Goal: Task Accomplishment & Management: Manage account settings

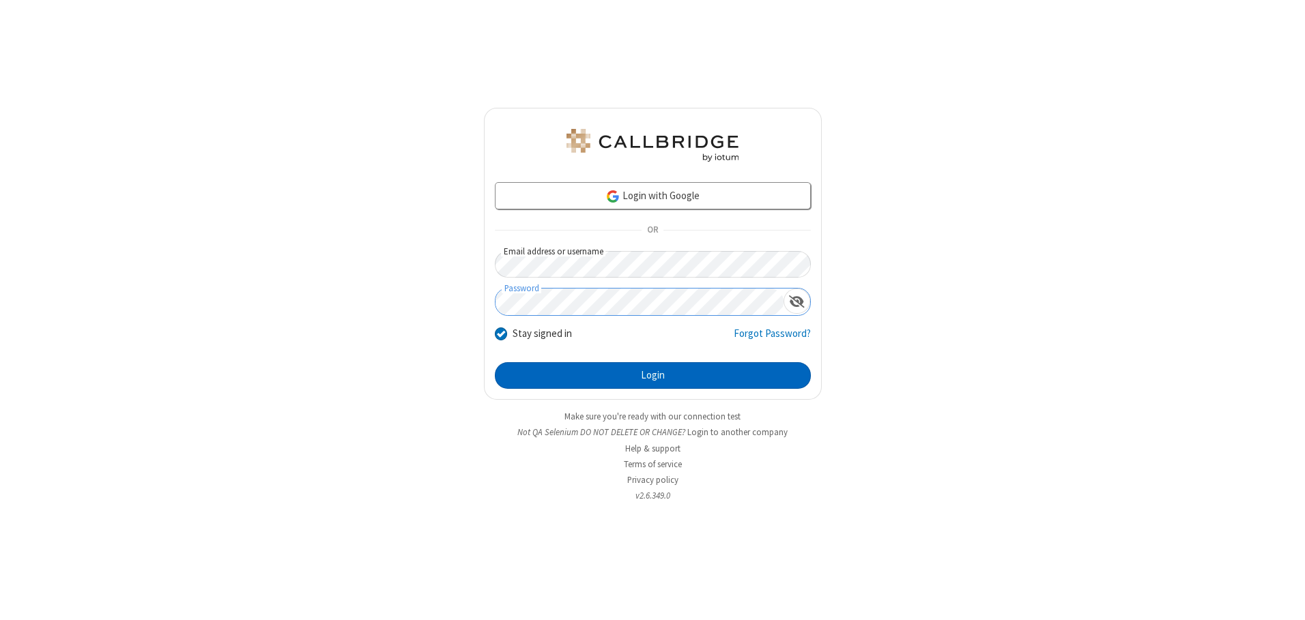
click at [652, 375] on button "Login" at bounding box center [653, 375] width 316 height 27
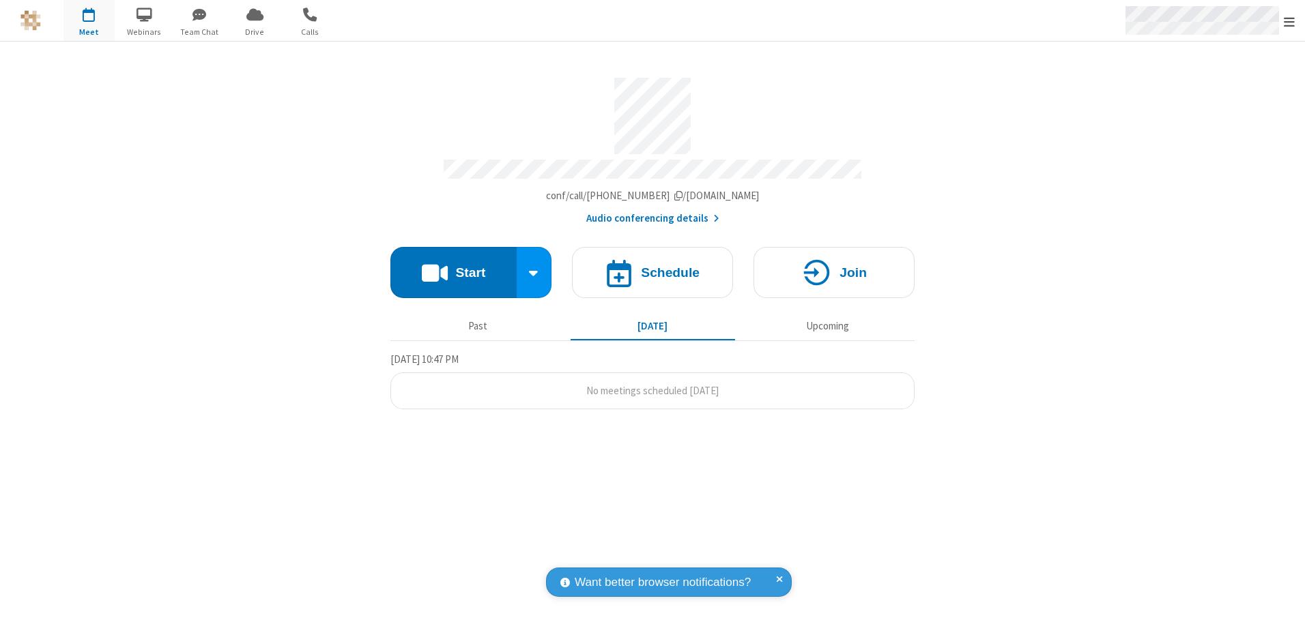
click at [1289, 21] on span "Open menu" at bounding box center [1289, 22] width 11 height 14
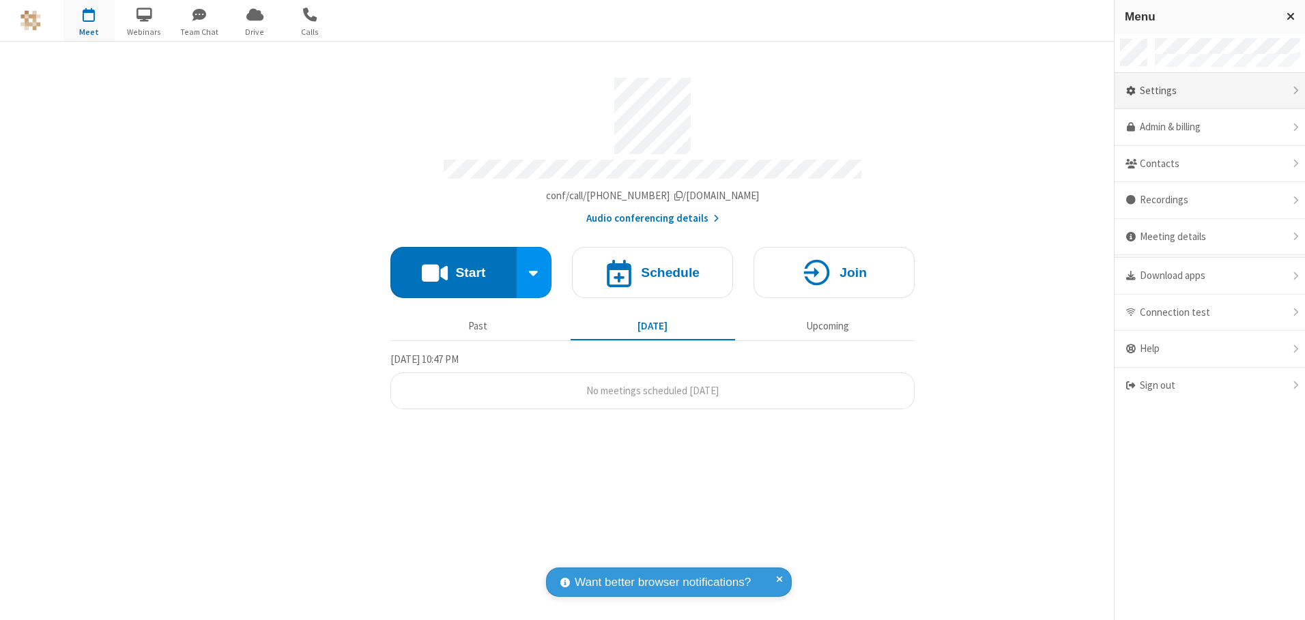
click at [1209, 91] on div "Settings" at bounding box center [1210, 91] width 190 height 37
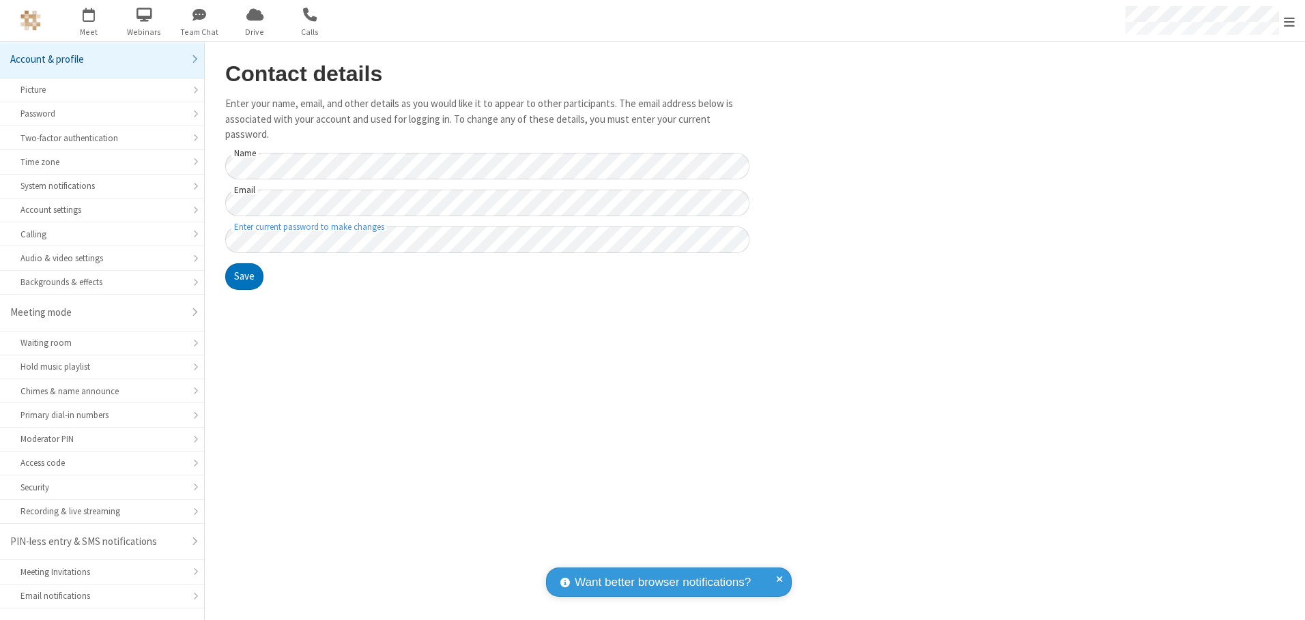
scroll to position [24, 0]
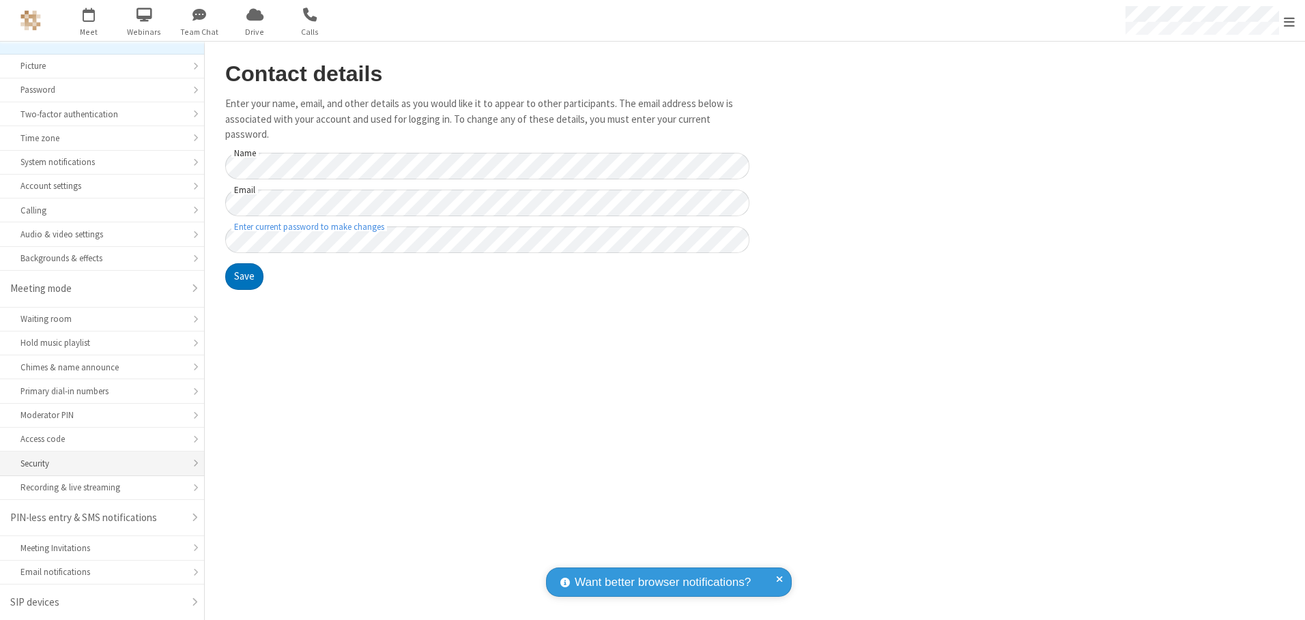
click at [97, 463] on div "Security" at bounding box center [101, 463] width 163 height 13
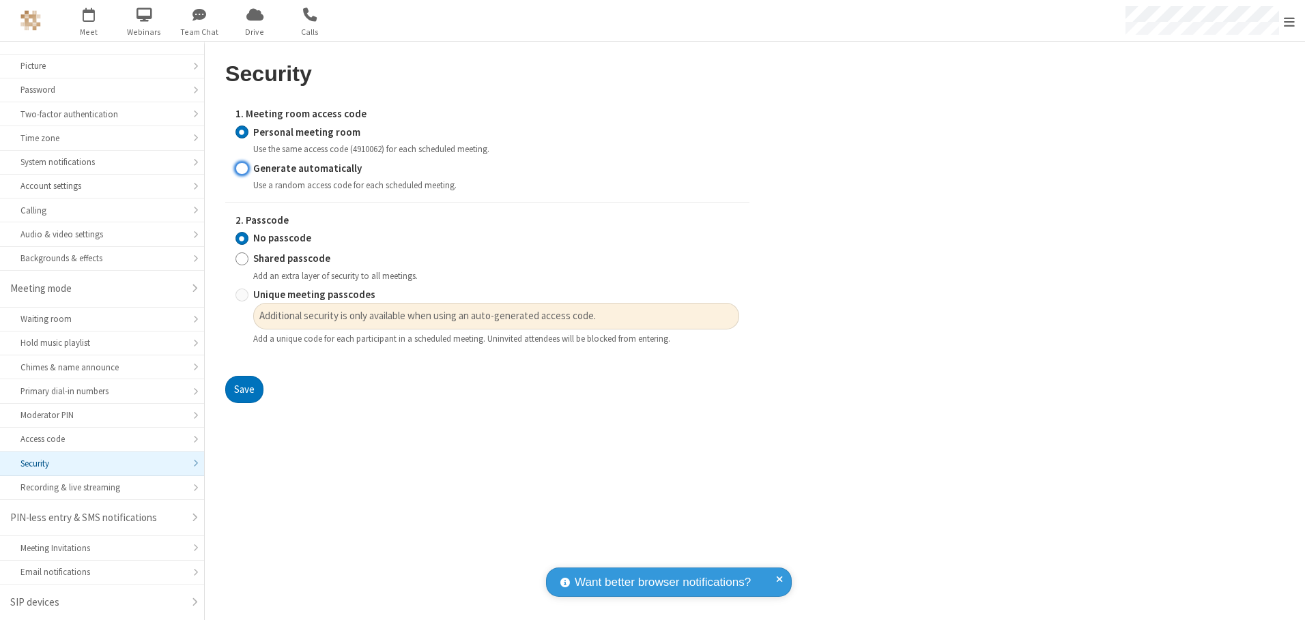
click at [242, 168] on input "Generate automatically" at bounding box center [241, 168] width 13 height 14
radio input "true"
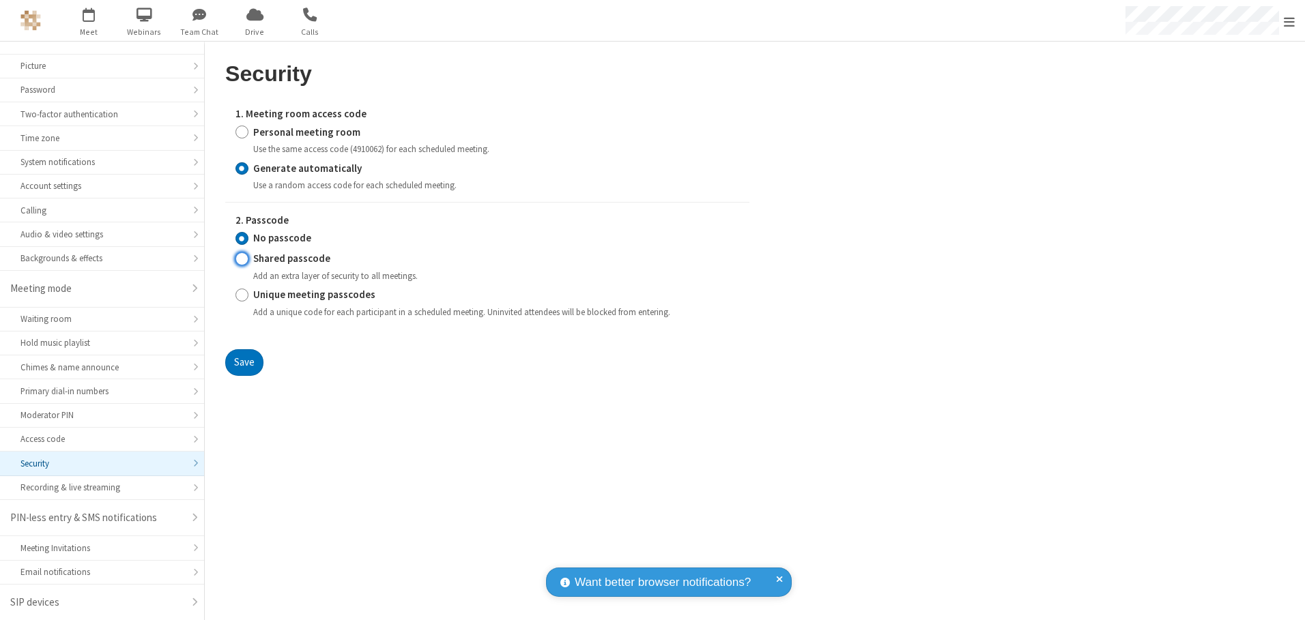
click at [242, 259] on input "Shared passcode" at bounding box center [241, 259] width 13 height 14
radio input "true"
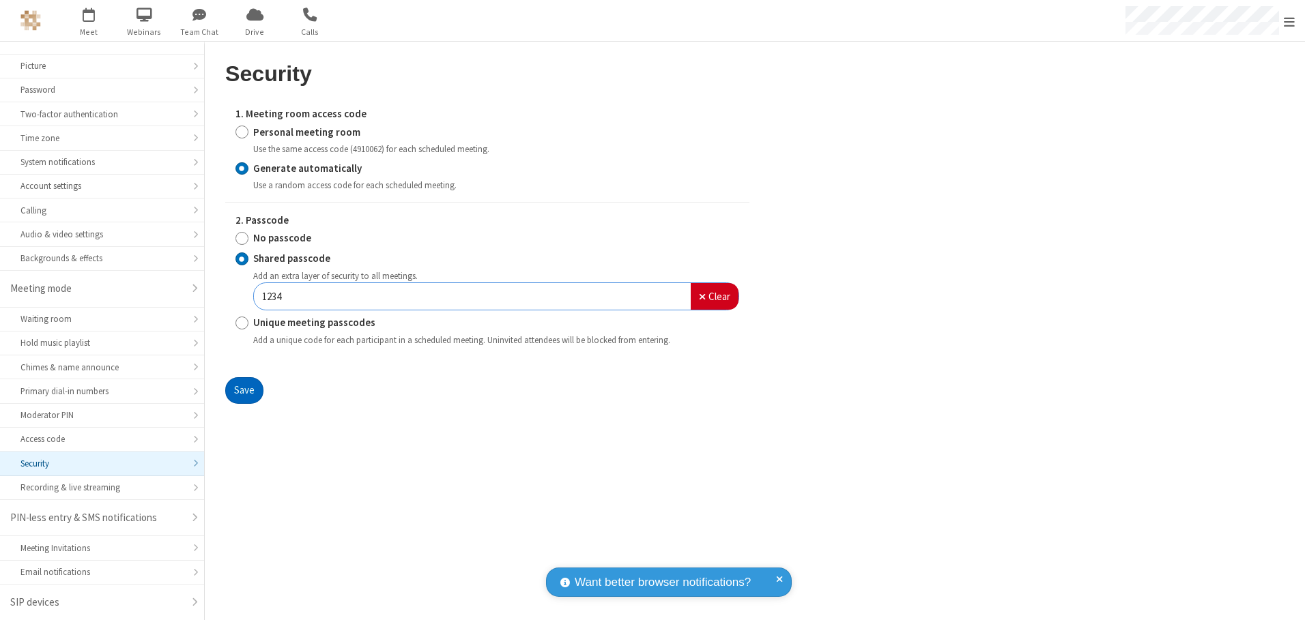
type input "1234"
click at [244, 390] on button "Save" at bounding box center [244, 390] width 38 height 27
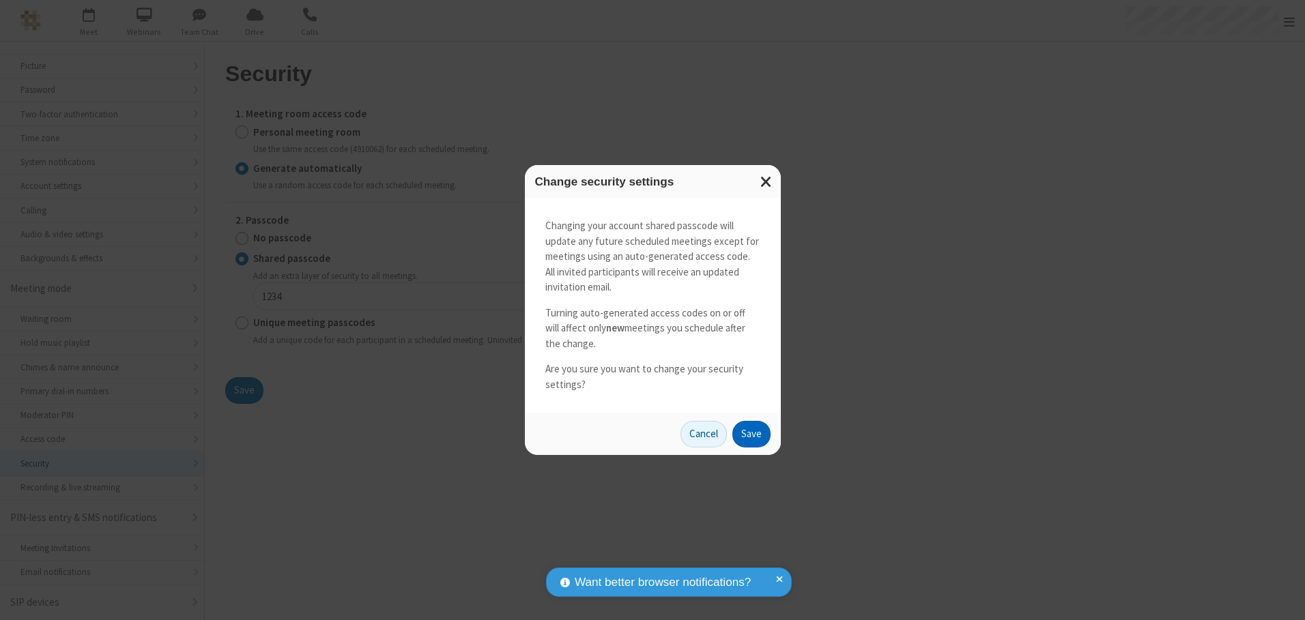
click at [751, 434] on button "Save" at bounding box center [751, 434] width 38 height 27
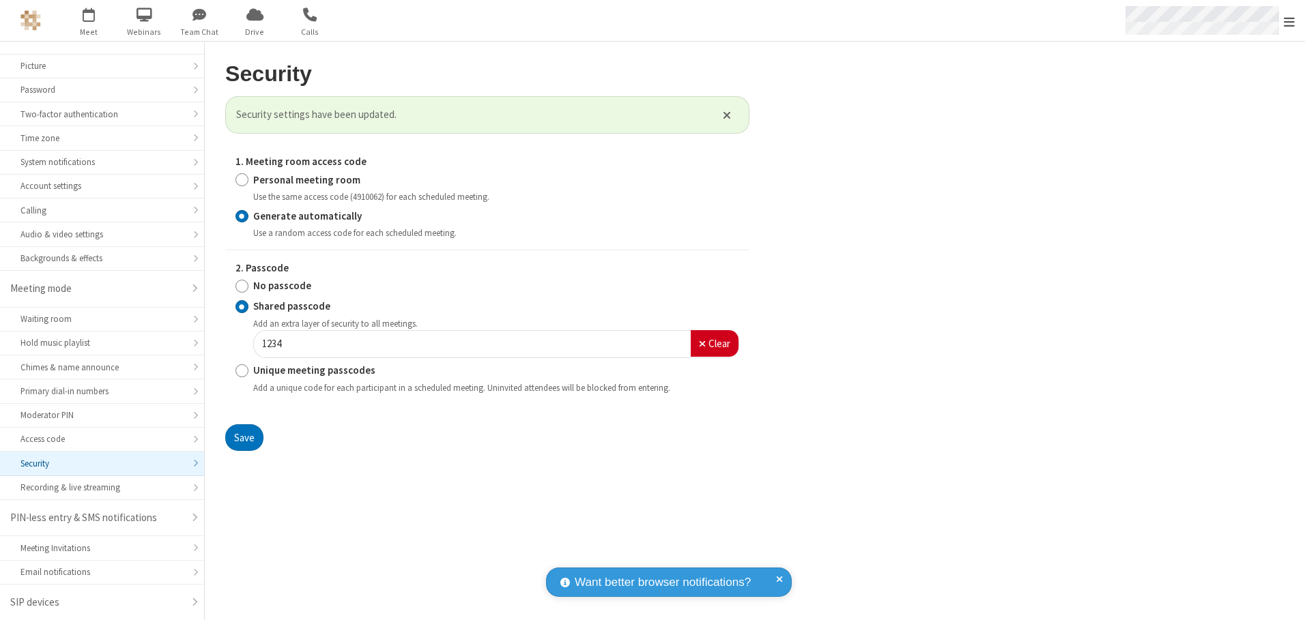
click at [1289, 21] on span "Open menu" at bounding box center [1289, 22] width 11 height 14
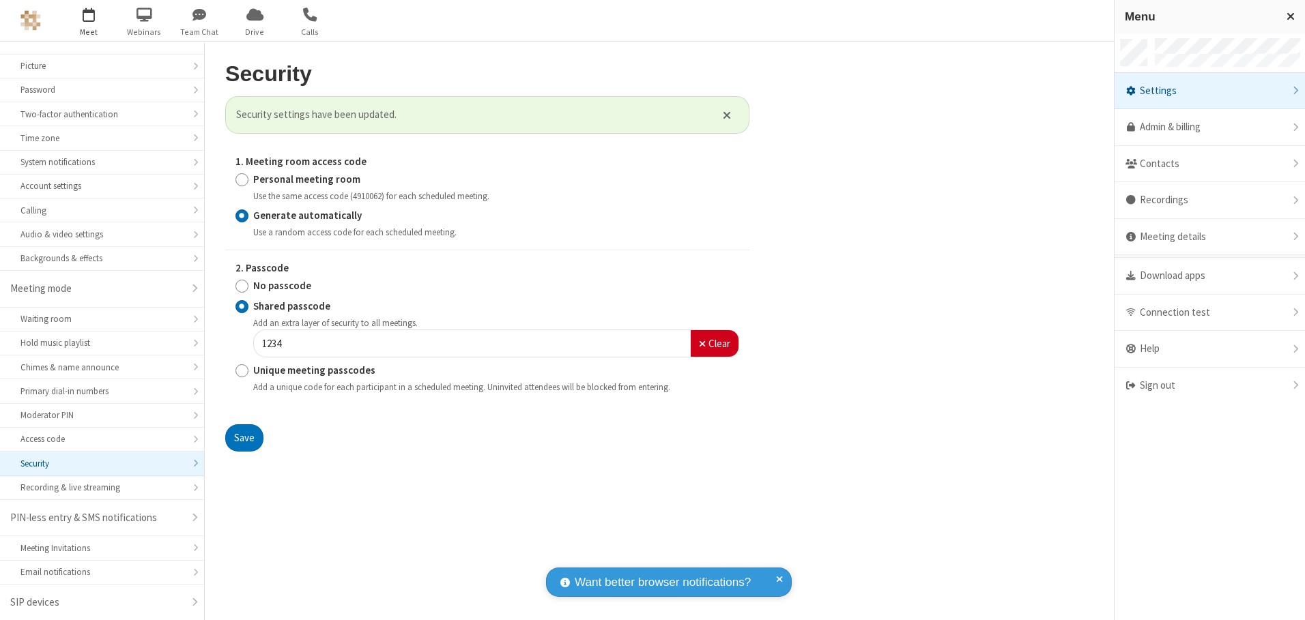
click at [89, 20] on span "button" at bounding box center [88, 14] width 51 height 23
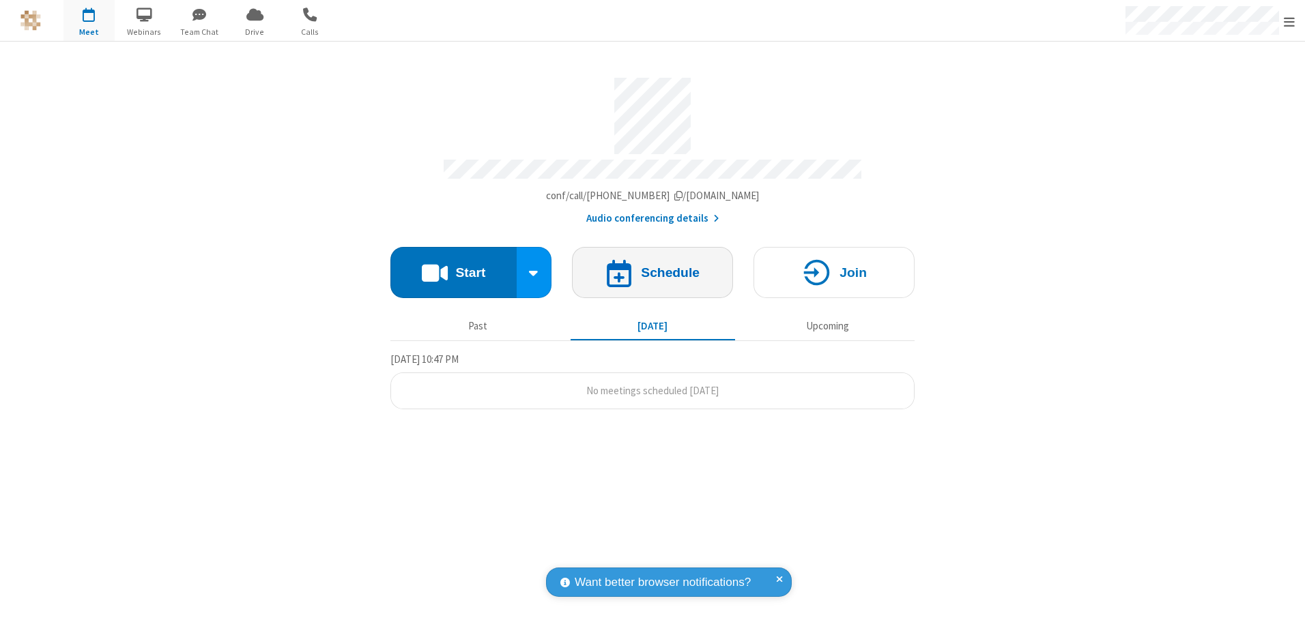
click at [652, 268] on h4 "Schedule" at bounding box center [670, 272] width 59 height 13
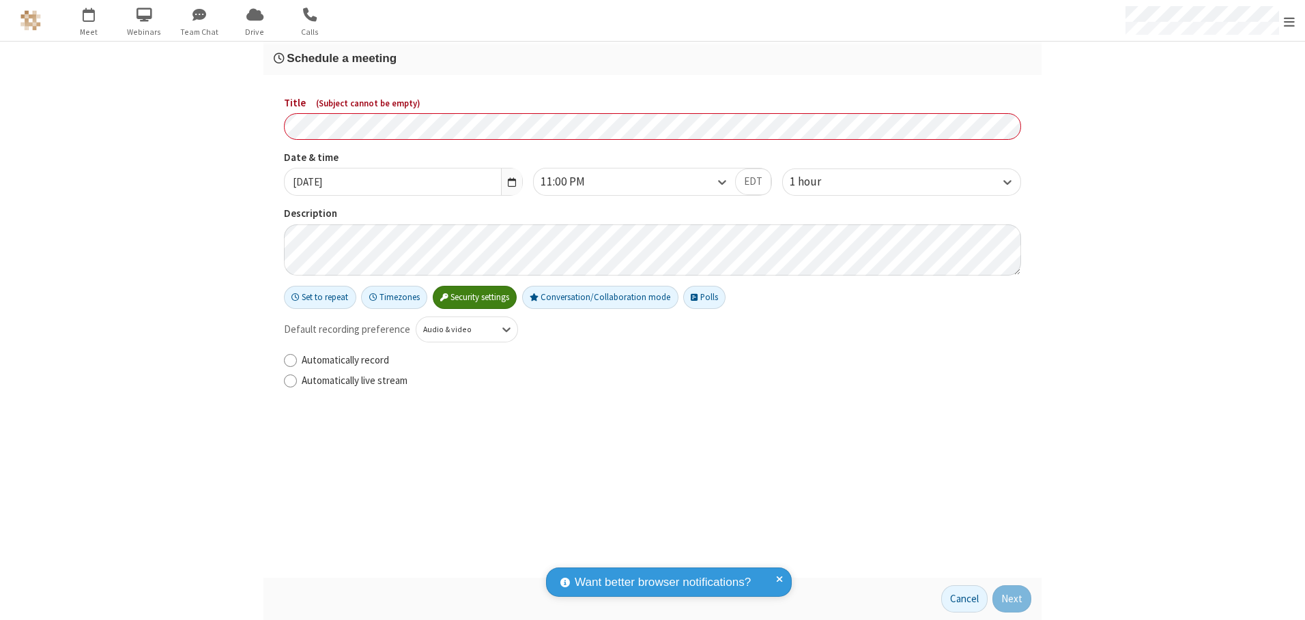
click at [652, 58] on h3 "Schedule a meeting" at bounding box center [653, 58] width 758 height 13
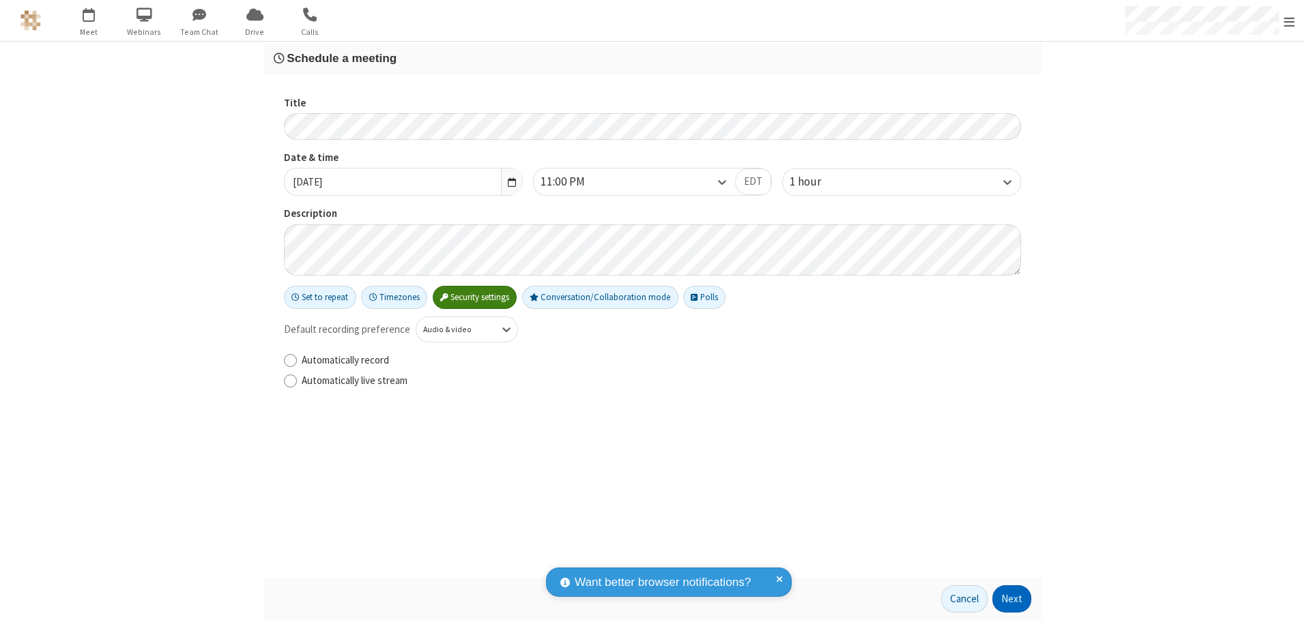
click at [1012, 599] on button "Next" at bounding box center [1011, 599] width 39 height 27
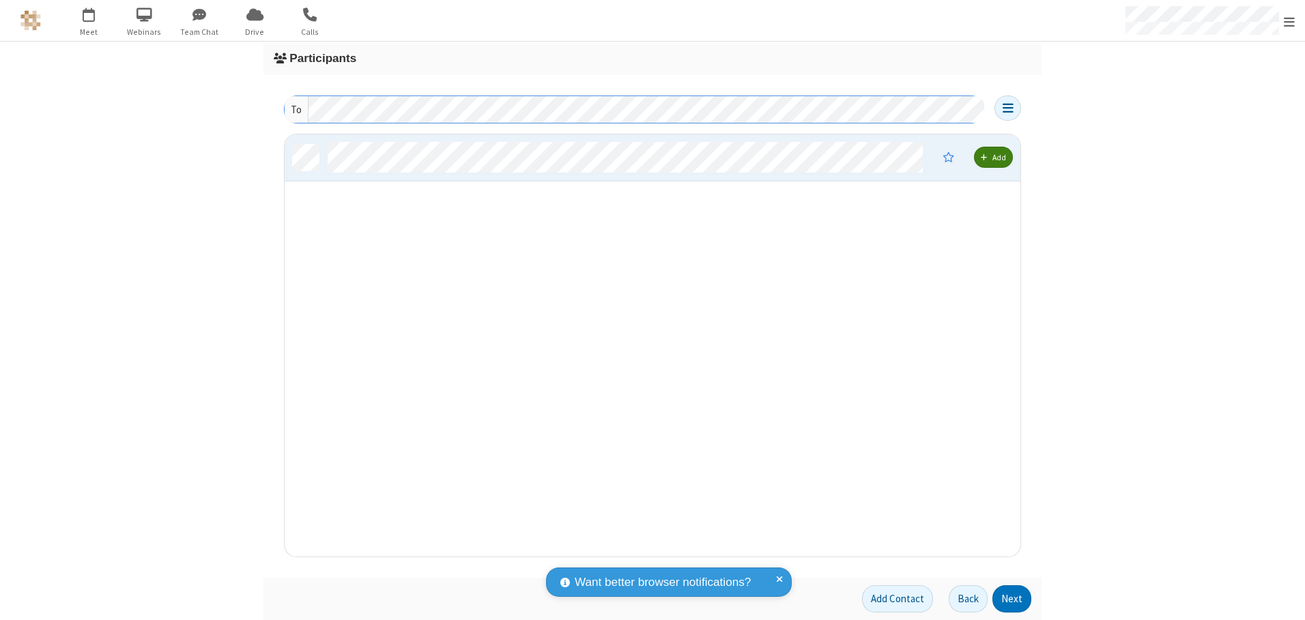
scroll to position [412, 726]
click at [1012, 599] on button "Next" at bounding box center [1011, 599] width 39 height 27
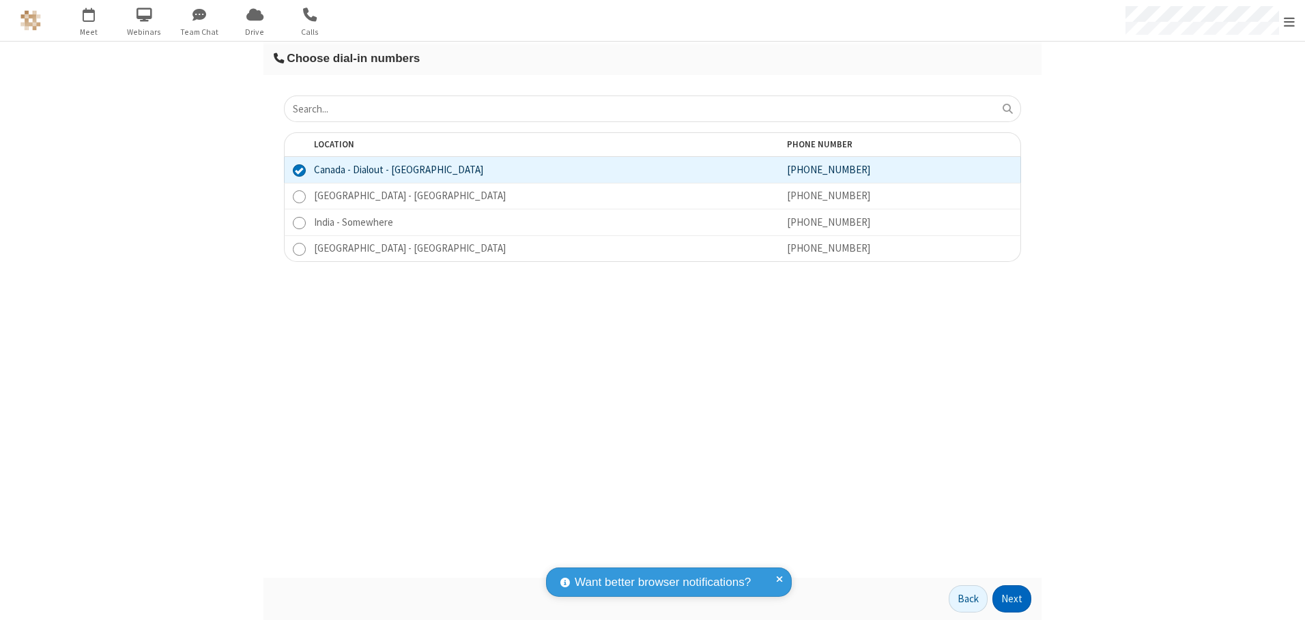
click at [1012, 599] on button "Next" at bounding box center [1011, 599] width 39 height 27
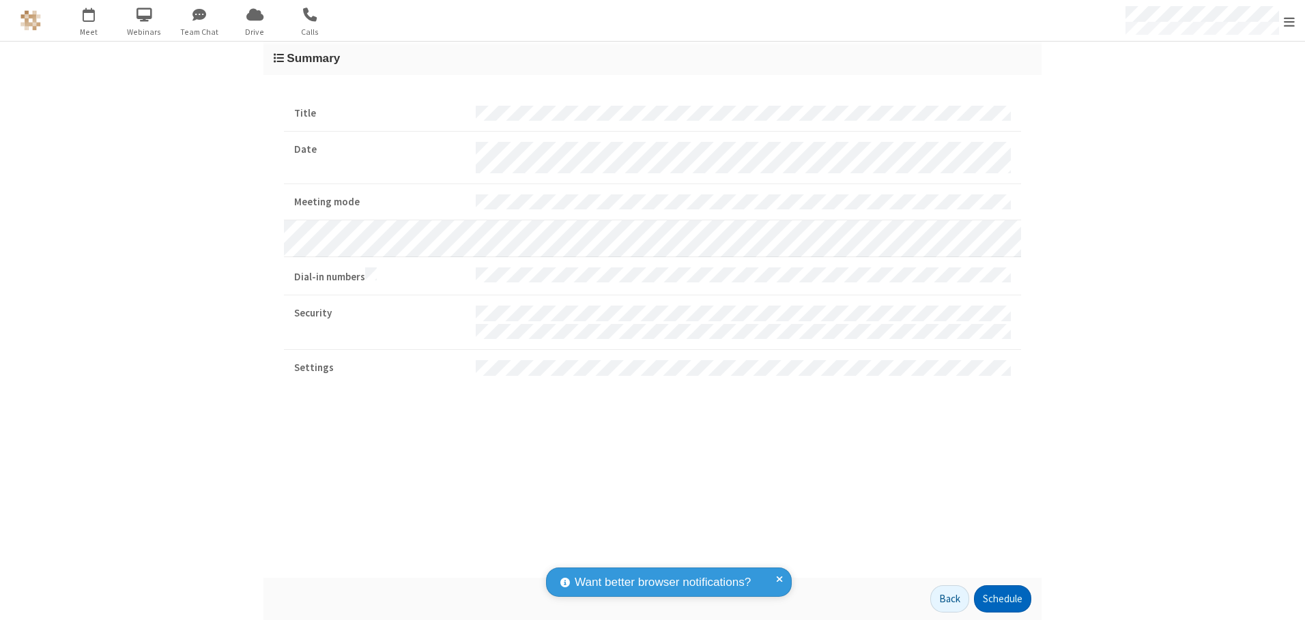
click at [1002, 599] on button "Schedule" at bounding box center [1002, 599] width 57 height 27
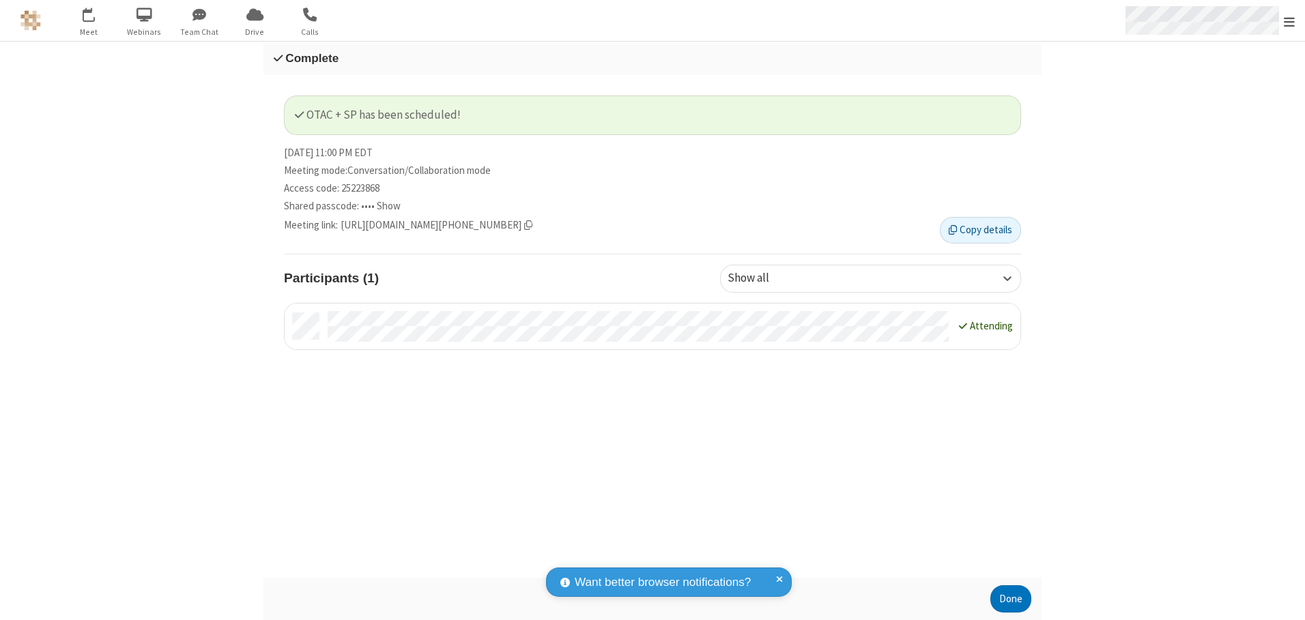
click at [1289, 20] on span "Open menu" at bounding box center [1289, 22] width 11 height 14
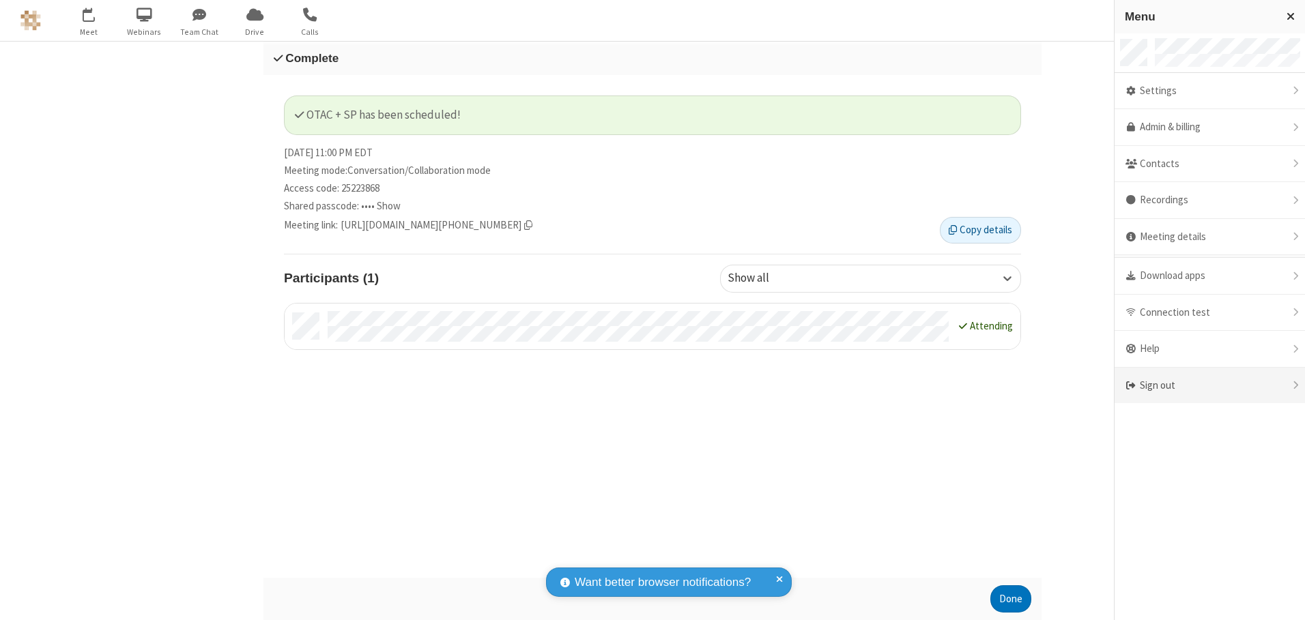
click at [1209, 386] on div "Sign out" at bounding box center [1210, 386] width 190 height 36
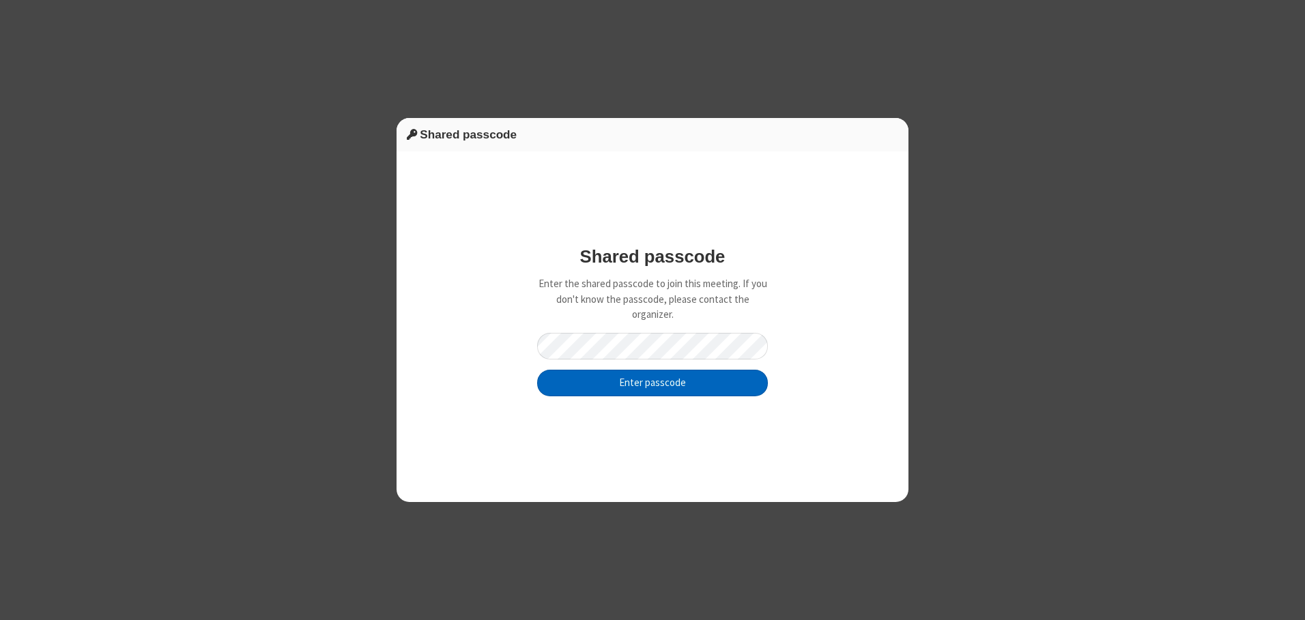
click at [652, 383] on button "Enter passcode" at bounding box center [652, 383] width 231 height 27
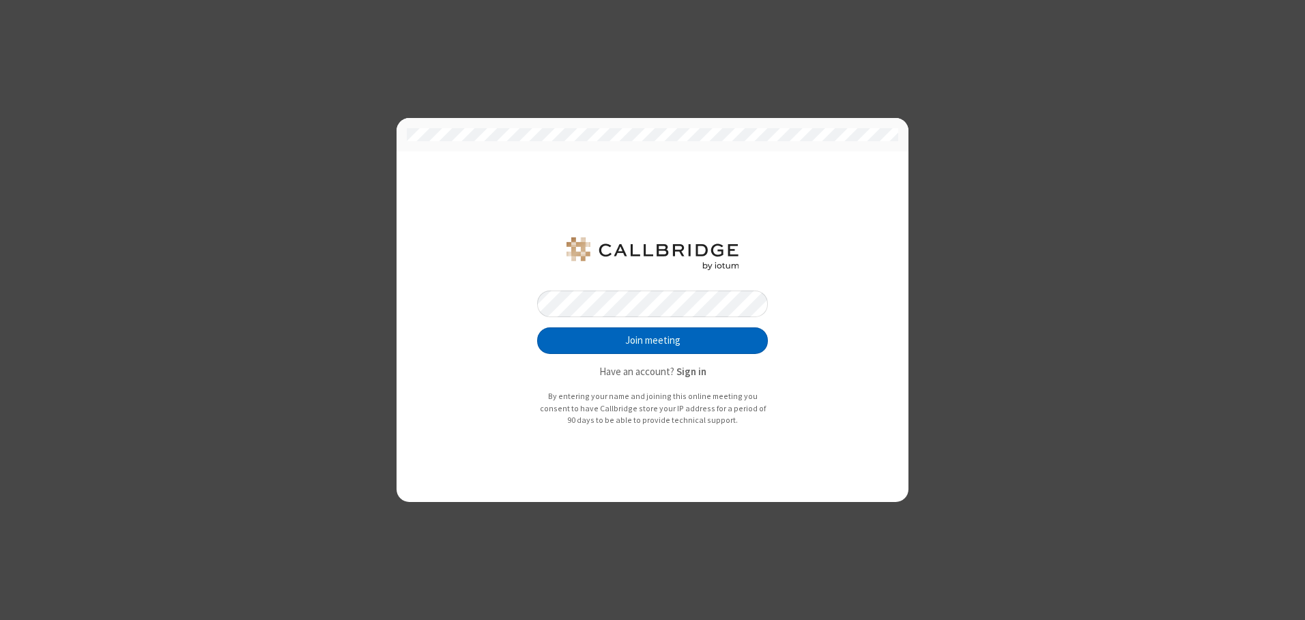
click at [652, 341] on button "Join meeting" at bounding box center [652, 341] width 231 height 27
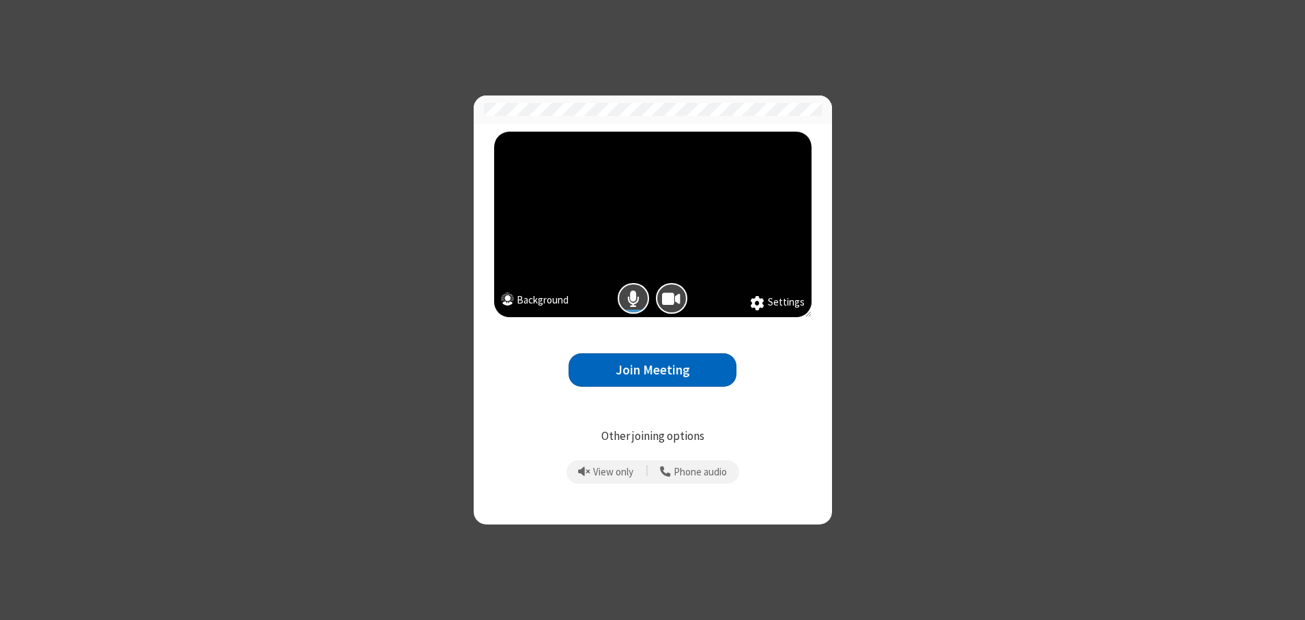
click at [652, 370] on button "Join Meeting" at bounding box center [653, 370] width 168 height 33
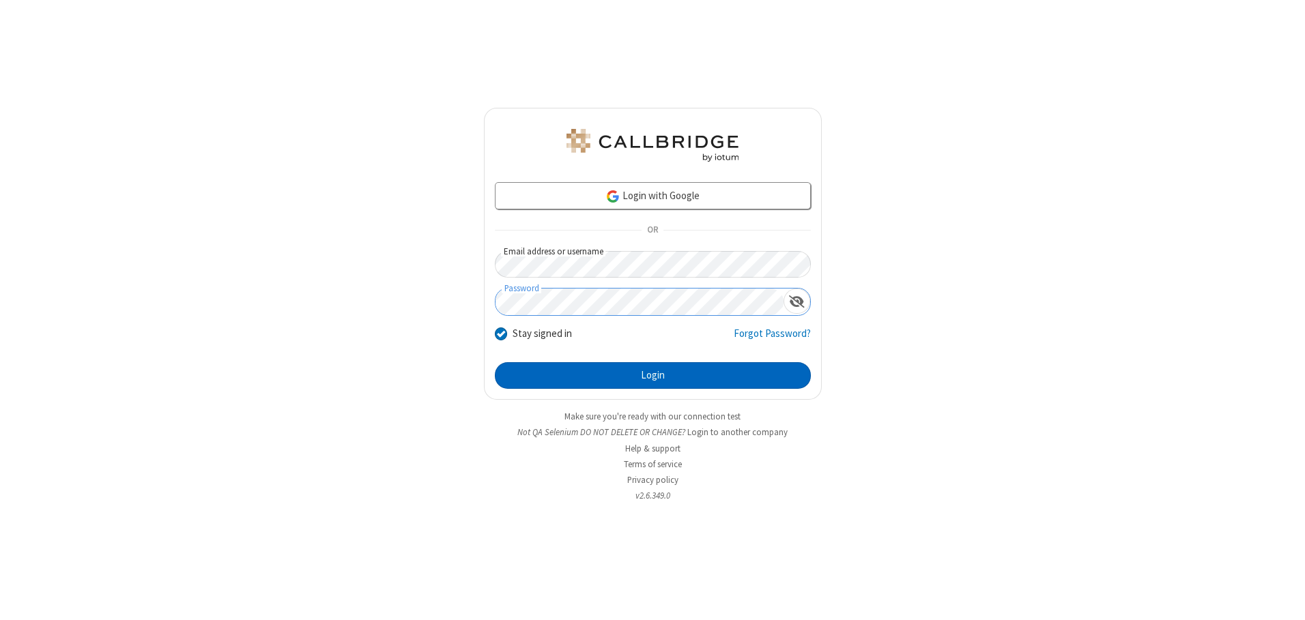
click at [652, 375] on button "Login" at bounding box center [653, 375] width 316 height 27
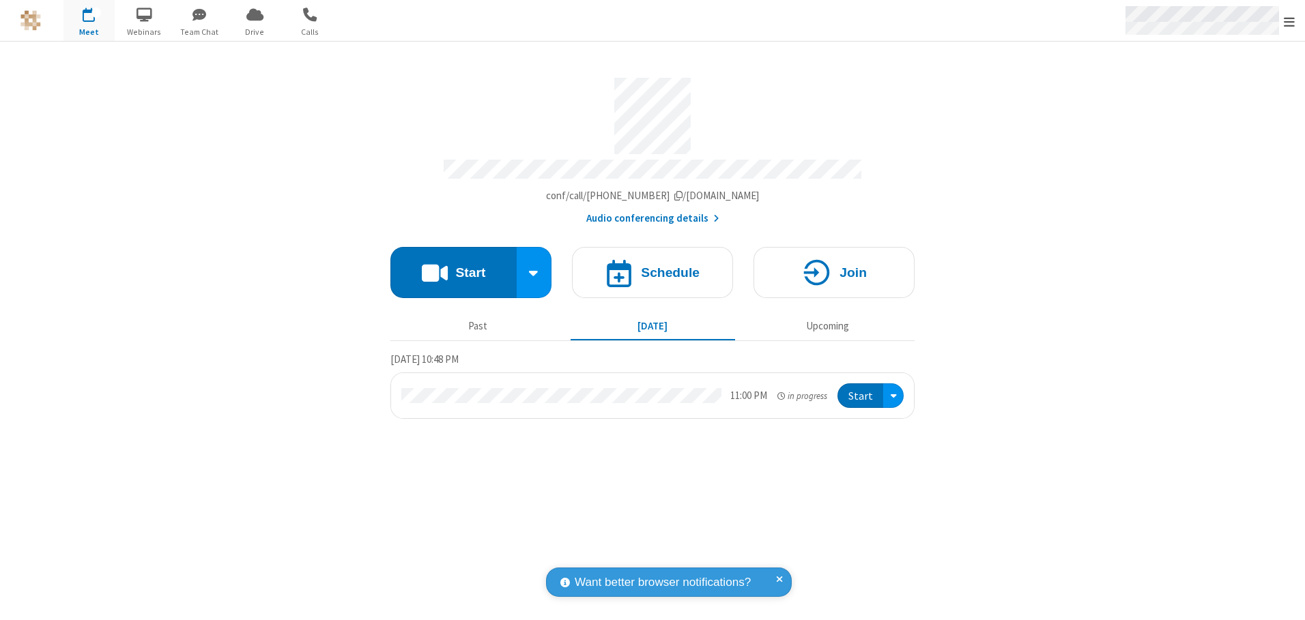
click at [1289, 21] on span "Open menu" at bounding box center [1289, 22] width 11 height 14
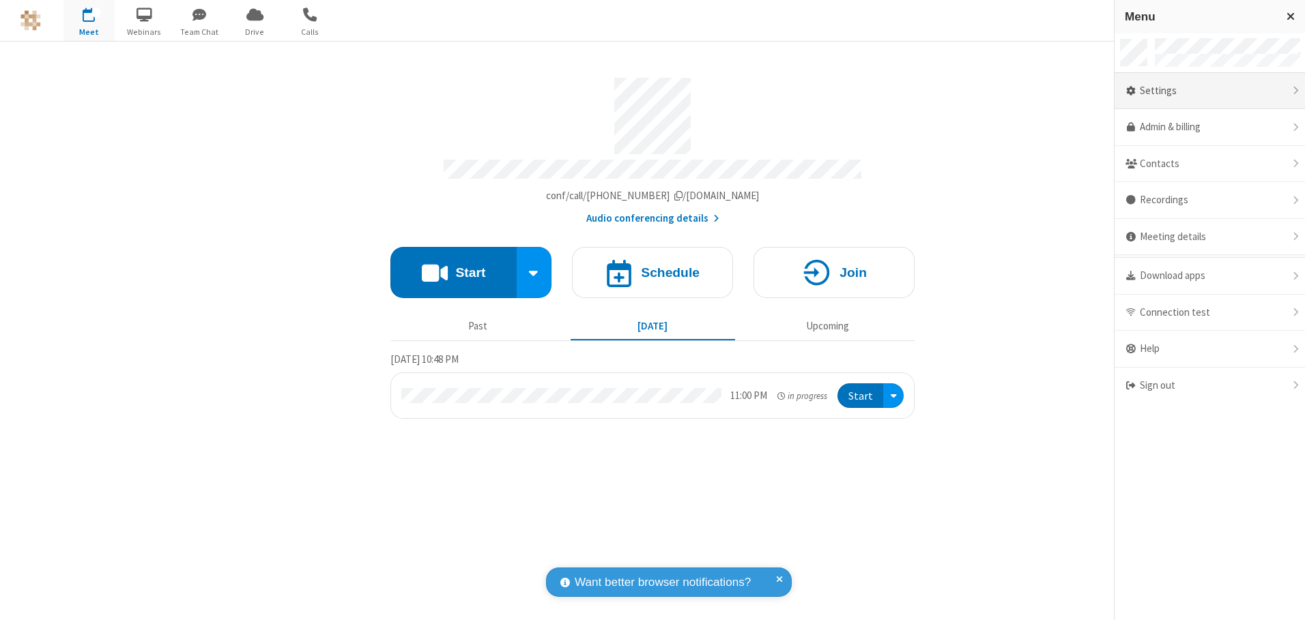
click at [1209, 91] on div "Settings" at bounding box center [1210, 91] width 190 height 37
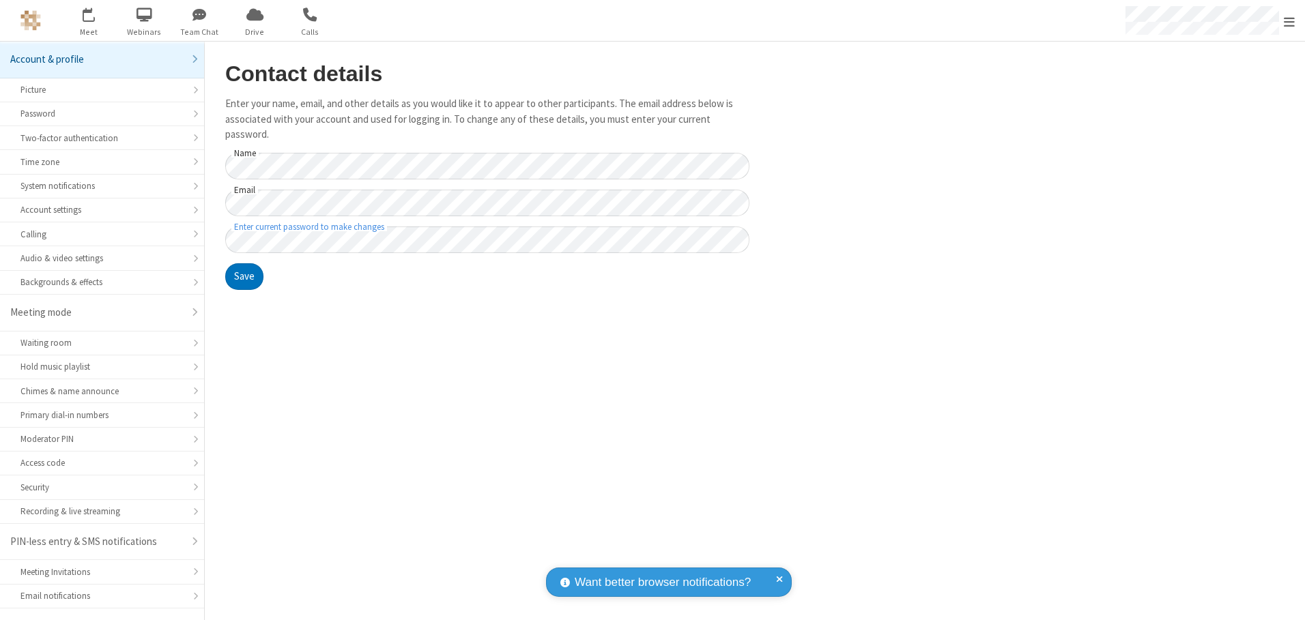
scroll to position [24, 0]
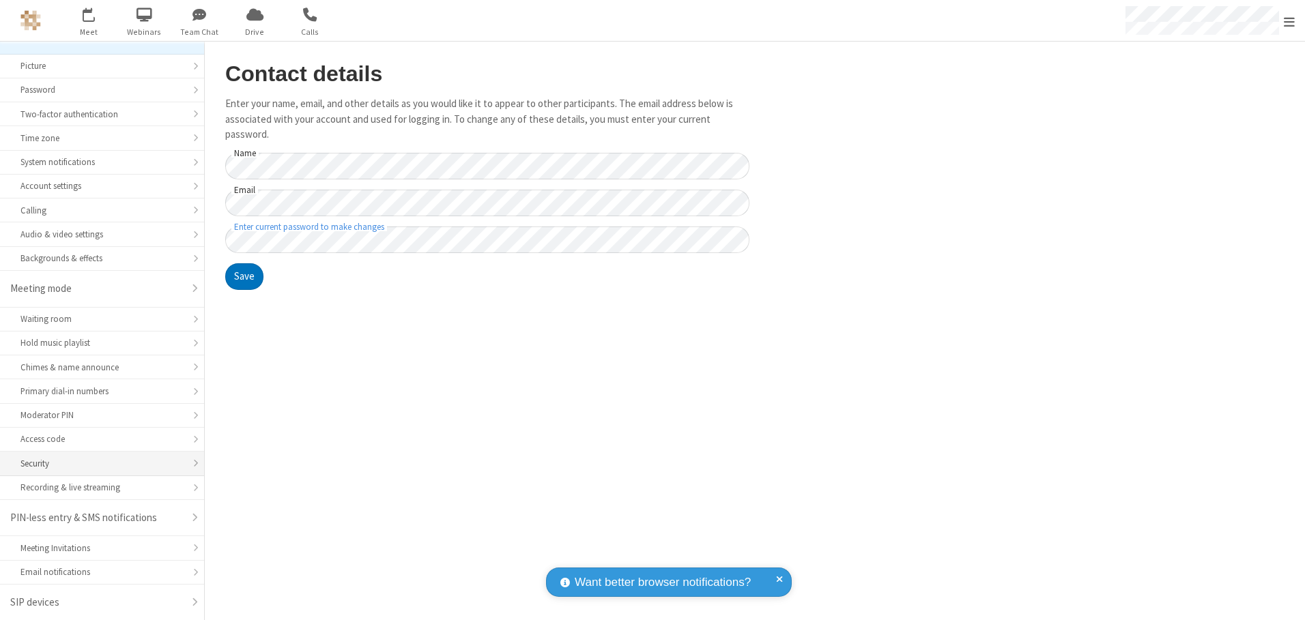
click at [97, 463] on div "Security" at bounding box center [101, 463] width 163 height 13
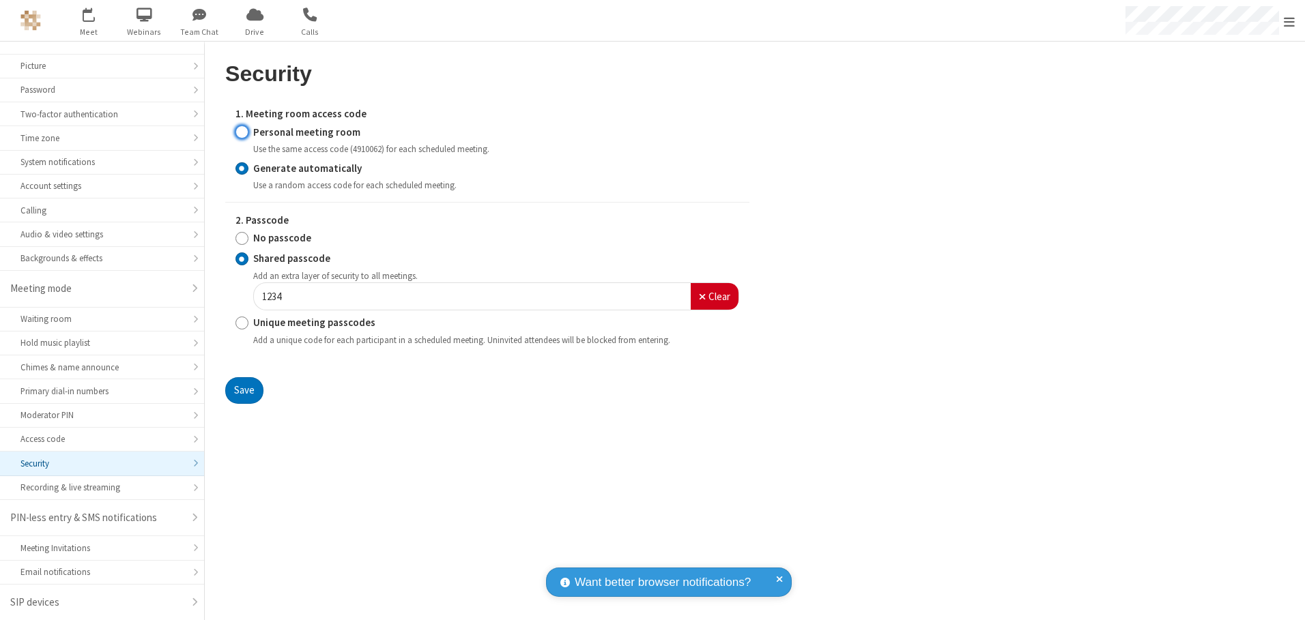
click at [242, 132] on input "Personal meeting room" at bounding box center [241, 132] width 13 height 14
radio input "true"
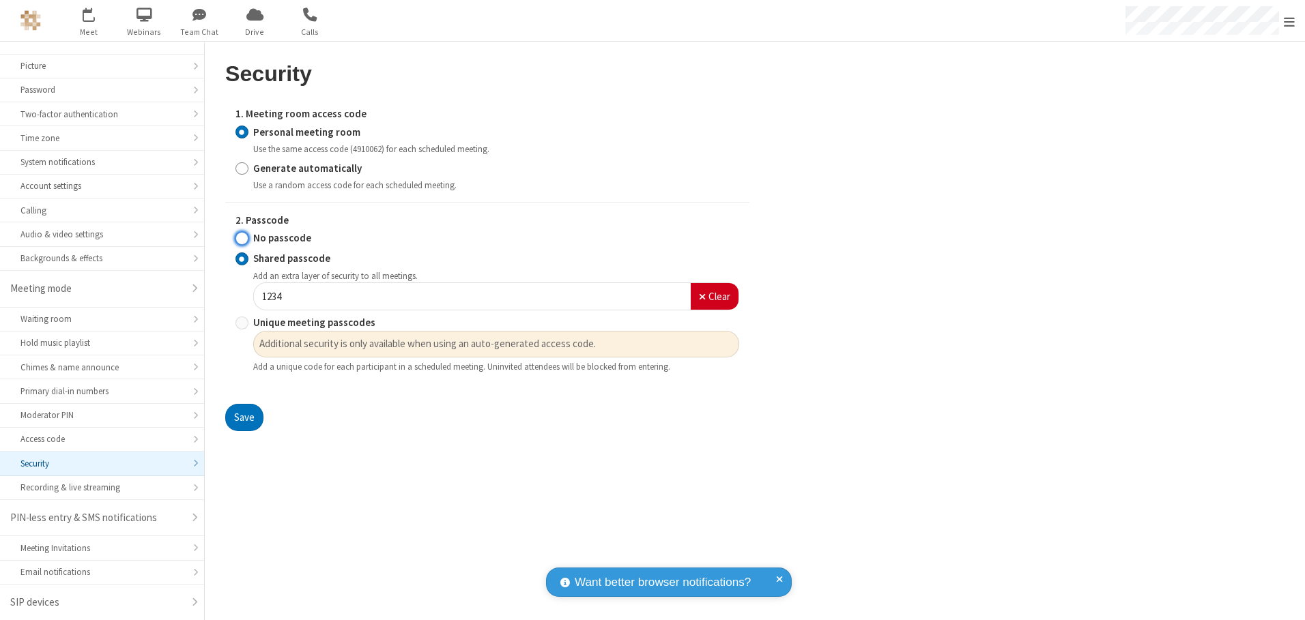
click at [242, 238] on input "No passcode" at bounding box center [241, 238] width 13 height 14
radio input "true"
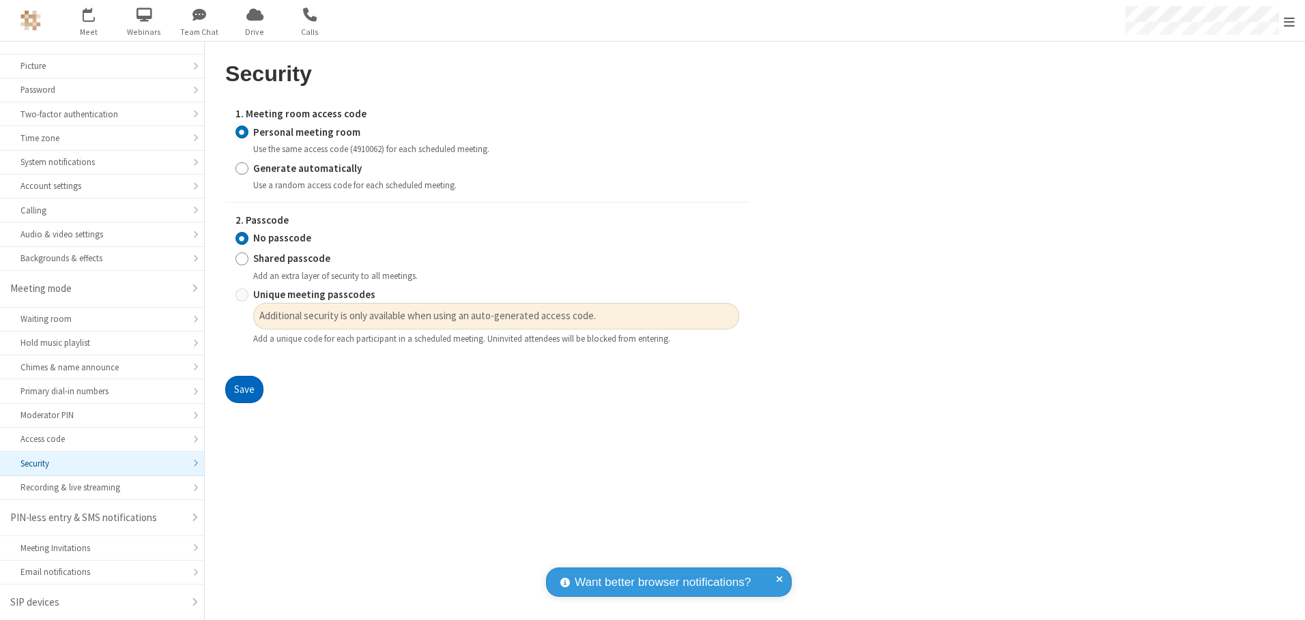
click at [244, 390] on button "Save" at bounding box center [244, 389] width 38 height 27
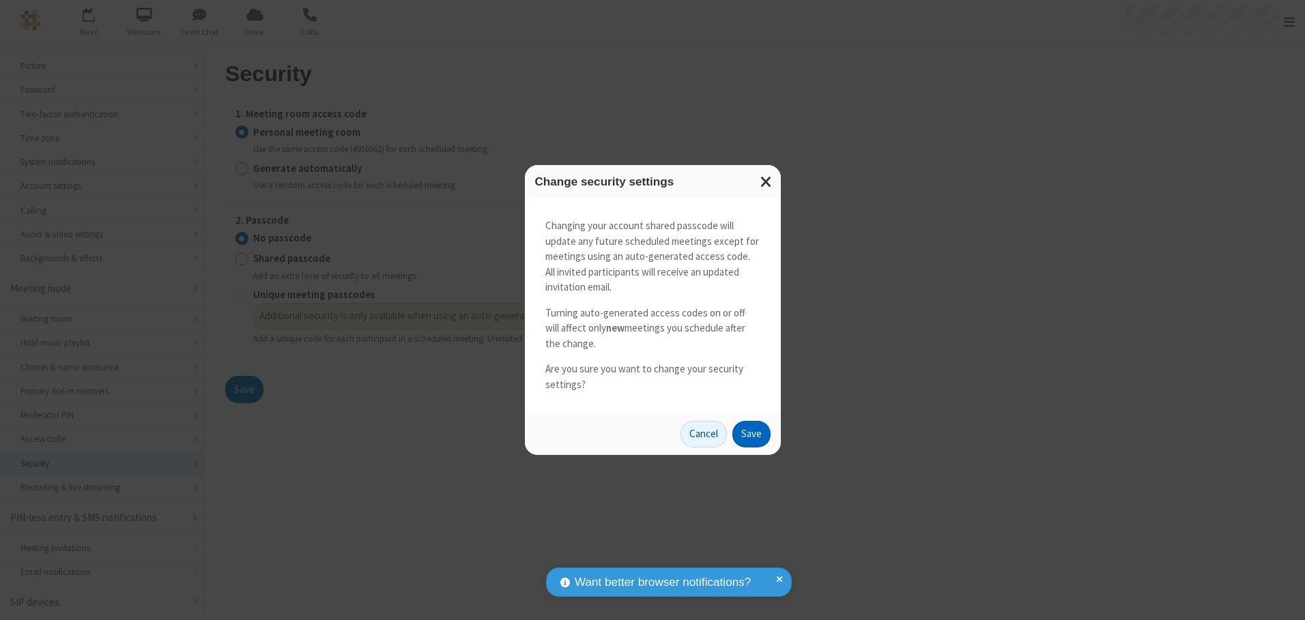
click at [751, 434] on button "Save" at bounding box center [751, 434] width 38 height 27
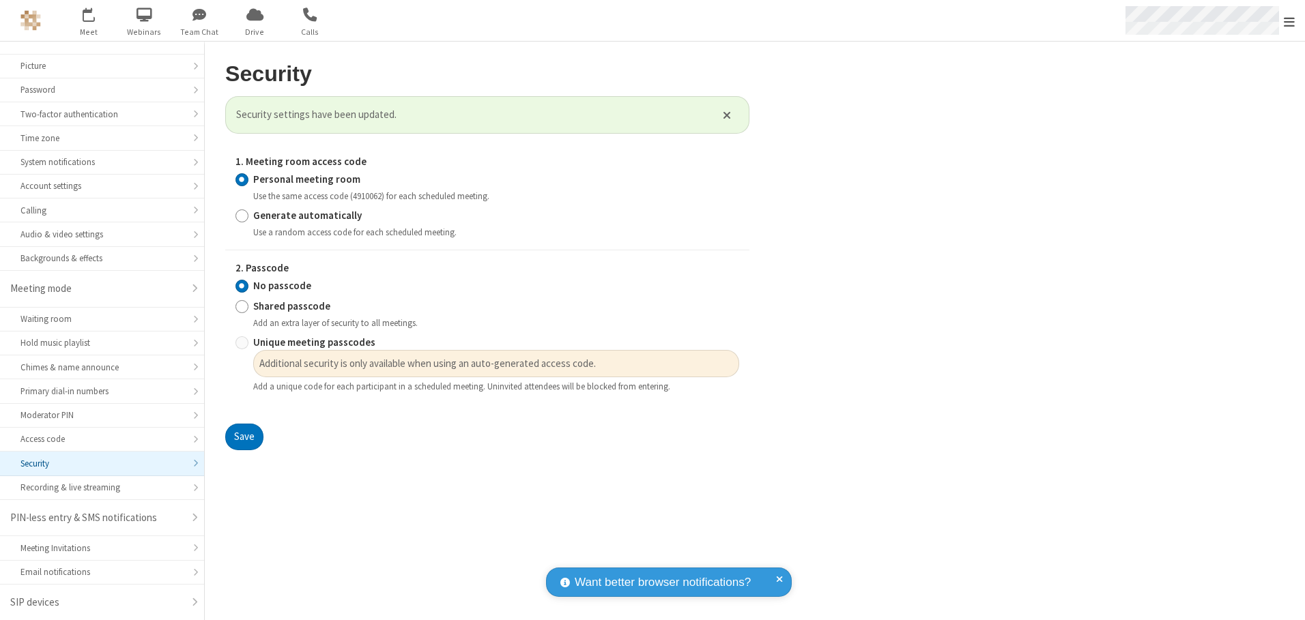
click at [1289, 20] on span "Open menu" at bounding box center [1289, 22] width 11 height 14
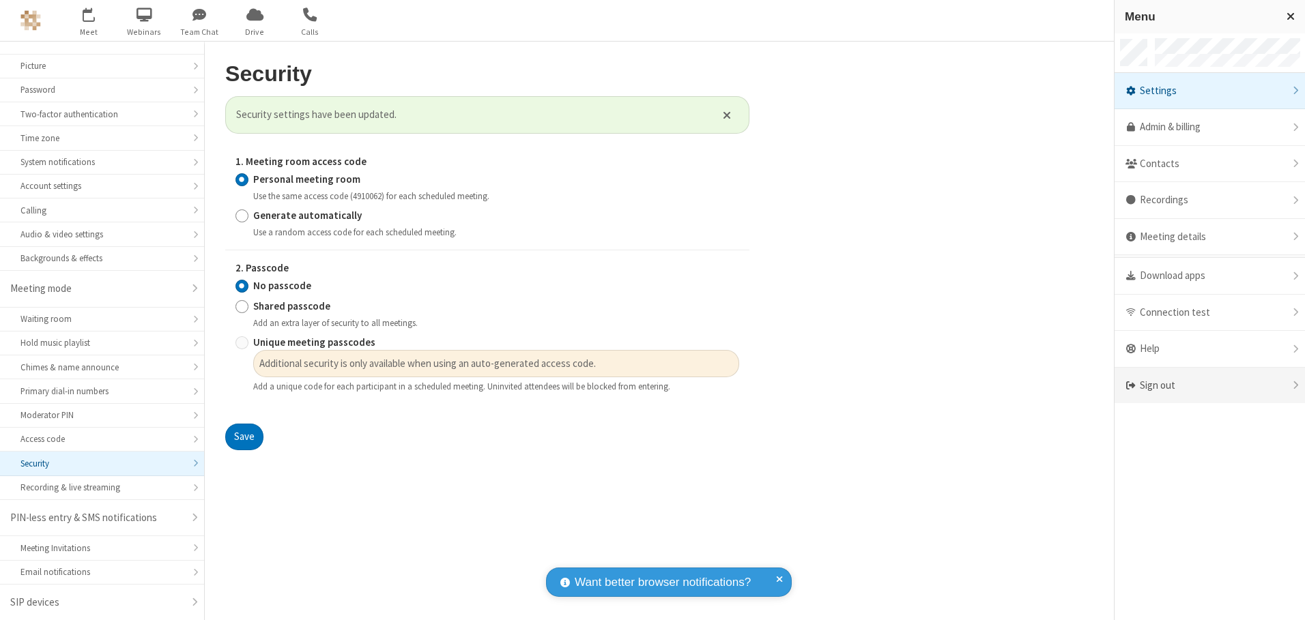
click at [1209, 386] on div "Sign out" at bounding box center [1210, 386] width 190 height 36
